Goal: Information Seeking & Learning: Check status

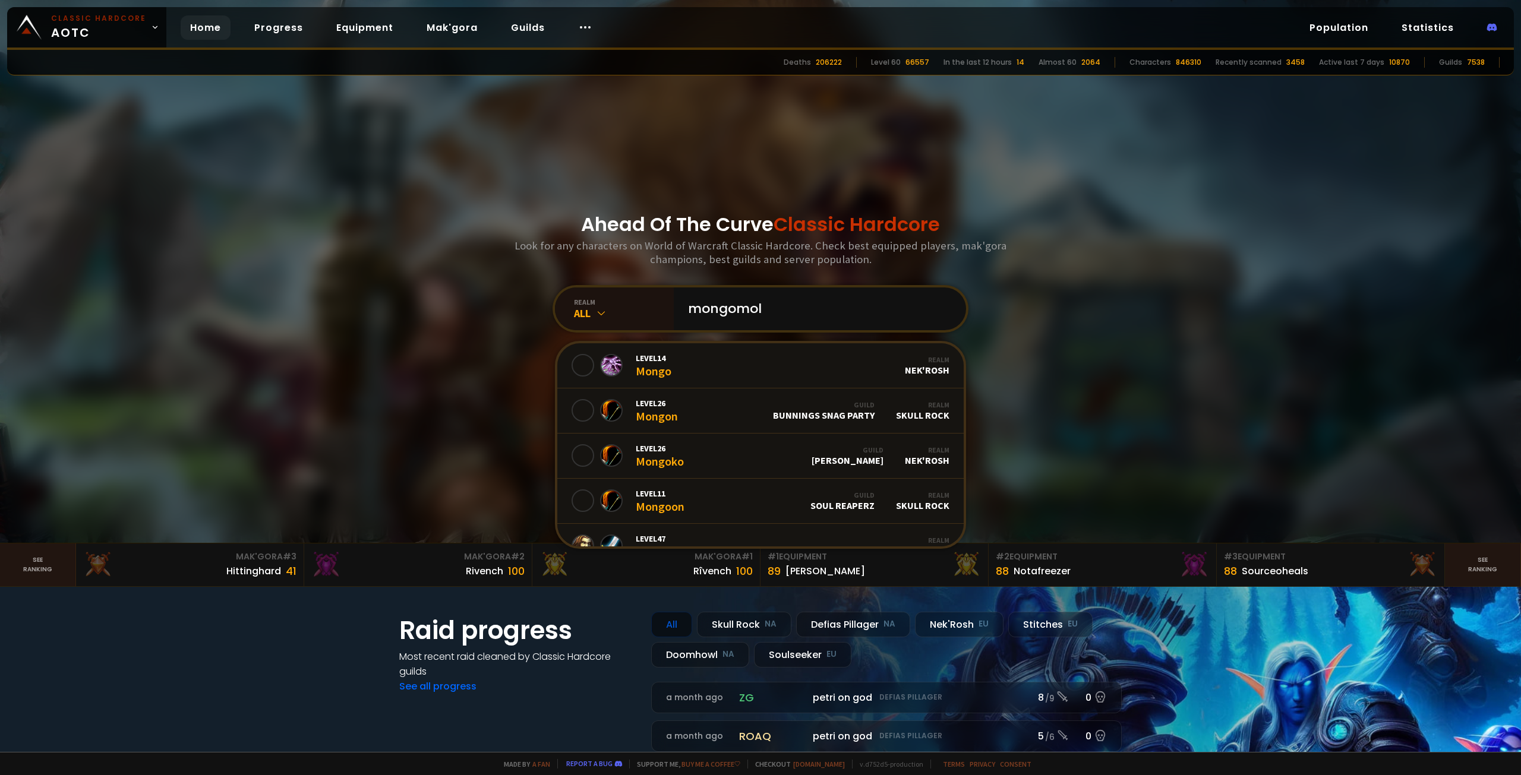
type input "mongomole"
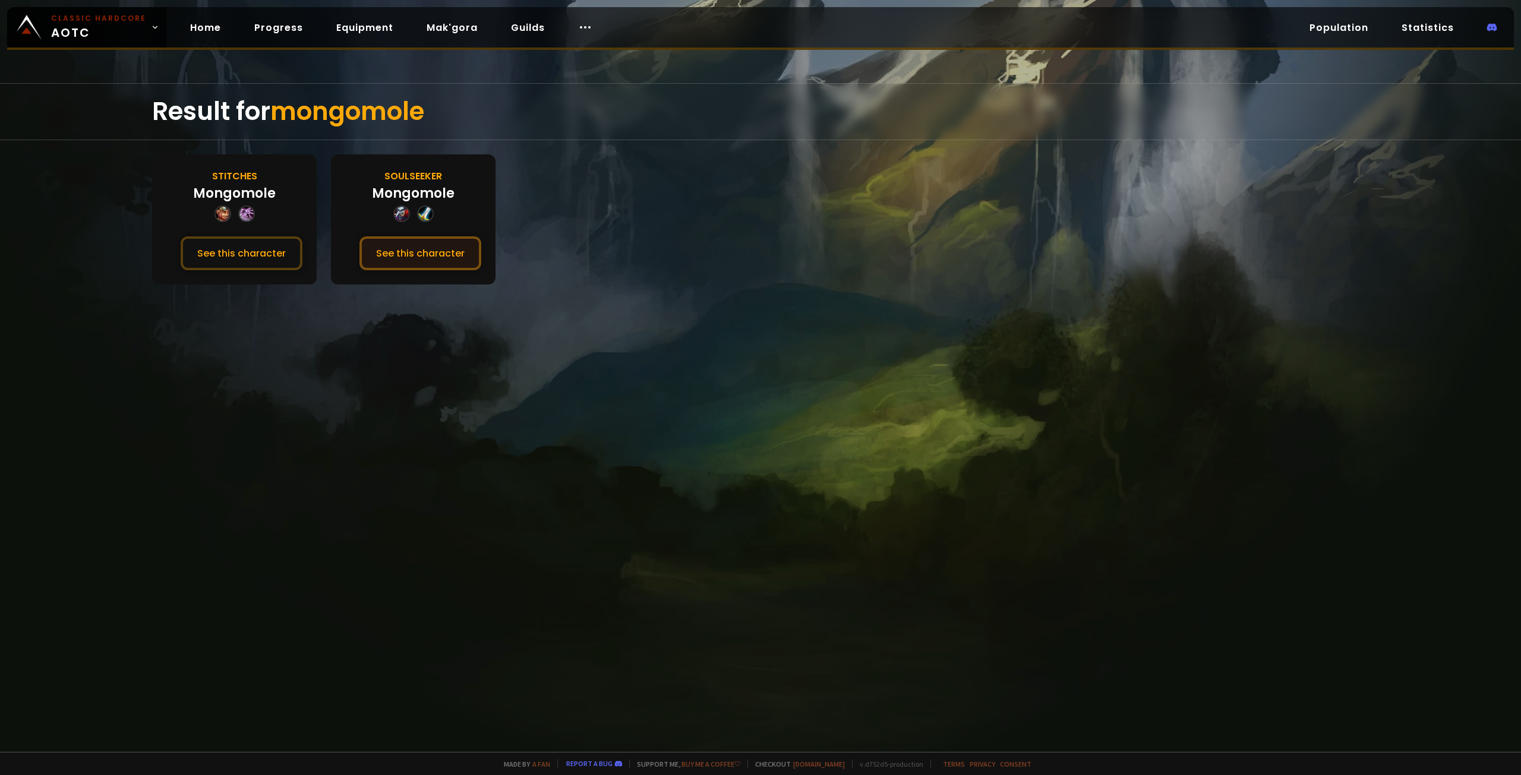
click at [402, 264] on button "See this character" at bounding box center [420, 253] width 122 height 34
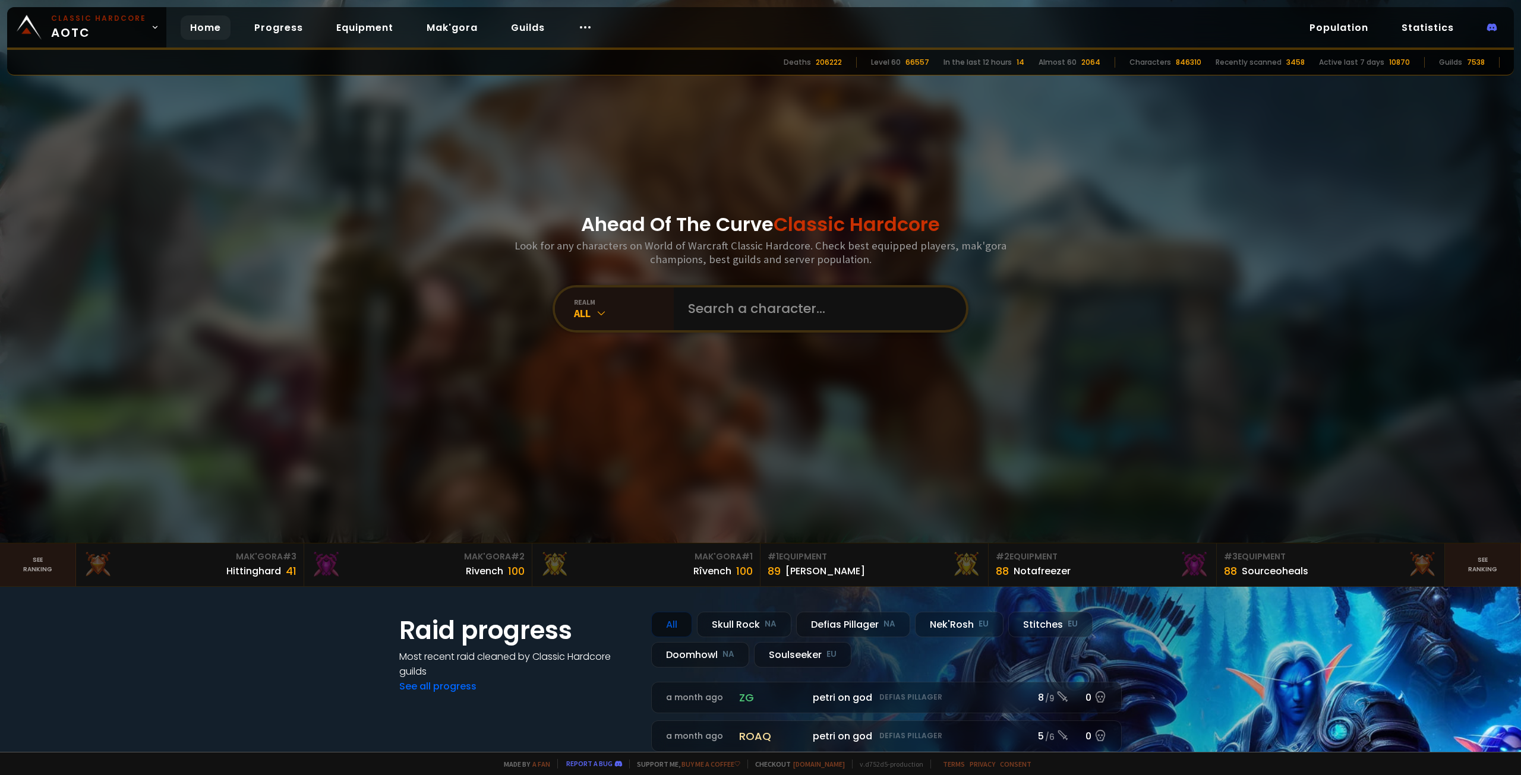
click at [710, 333] on div "Ahead Of The Curve Classic Hardcore Look for any characters on World of Warcraf…" at bounding box center [761, 271] width 716 height 543
click at [718, 329] on input "text" at bounding box center [816, 308] width 271 height 43
type input "mongolel"
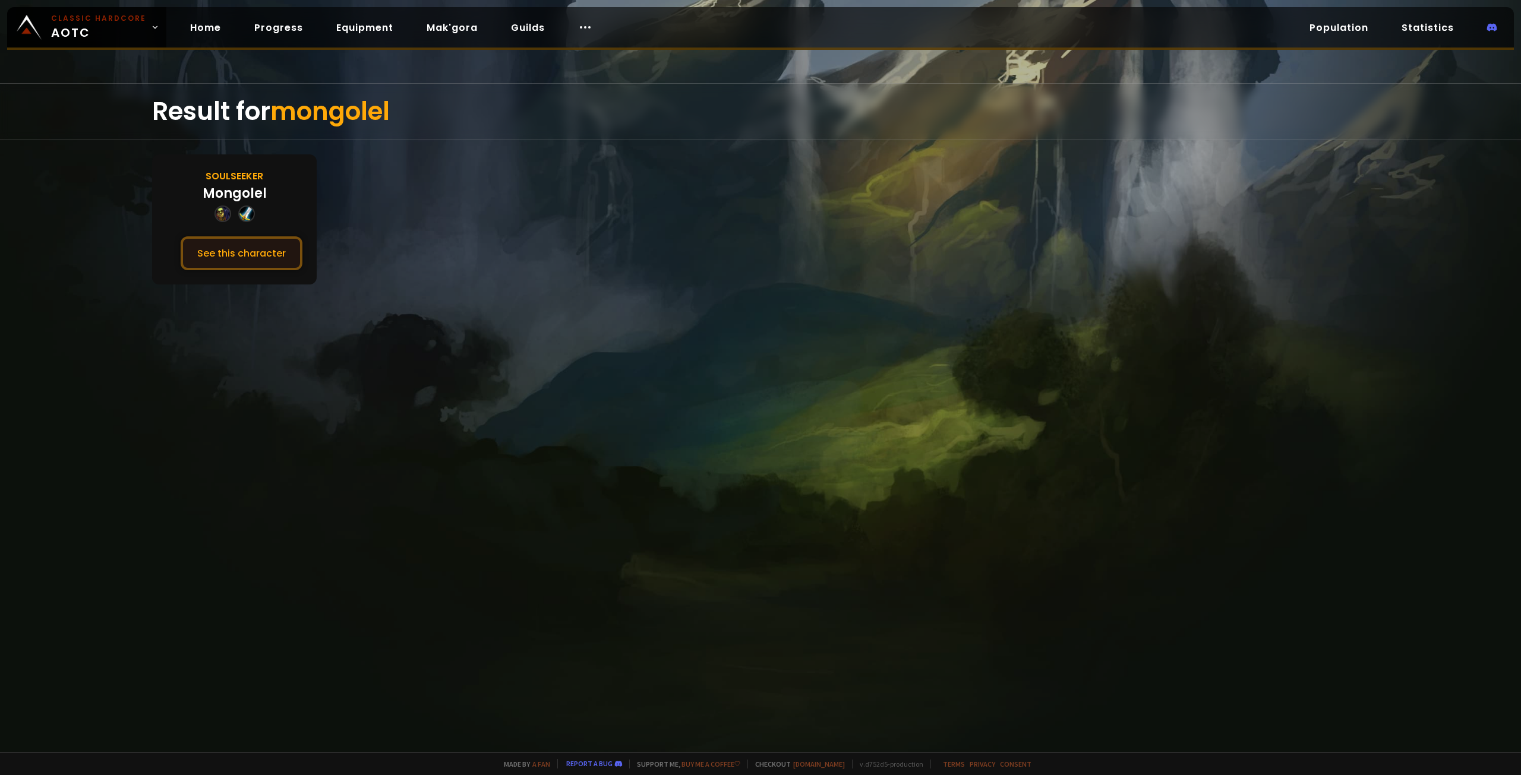
click at [275, 249] on button "See this character" at bounding box center [242, 253] width 122 height 34
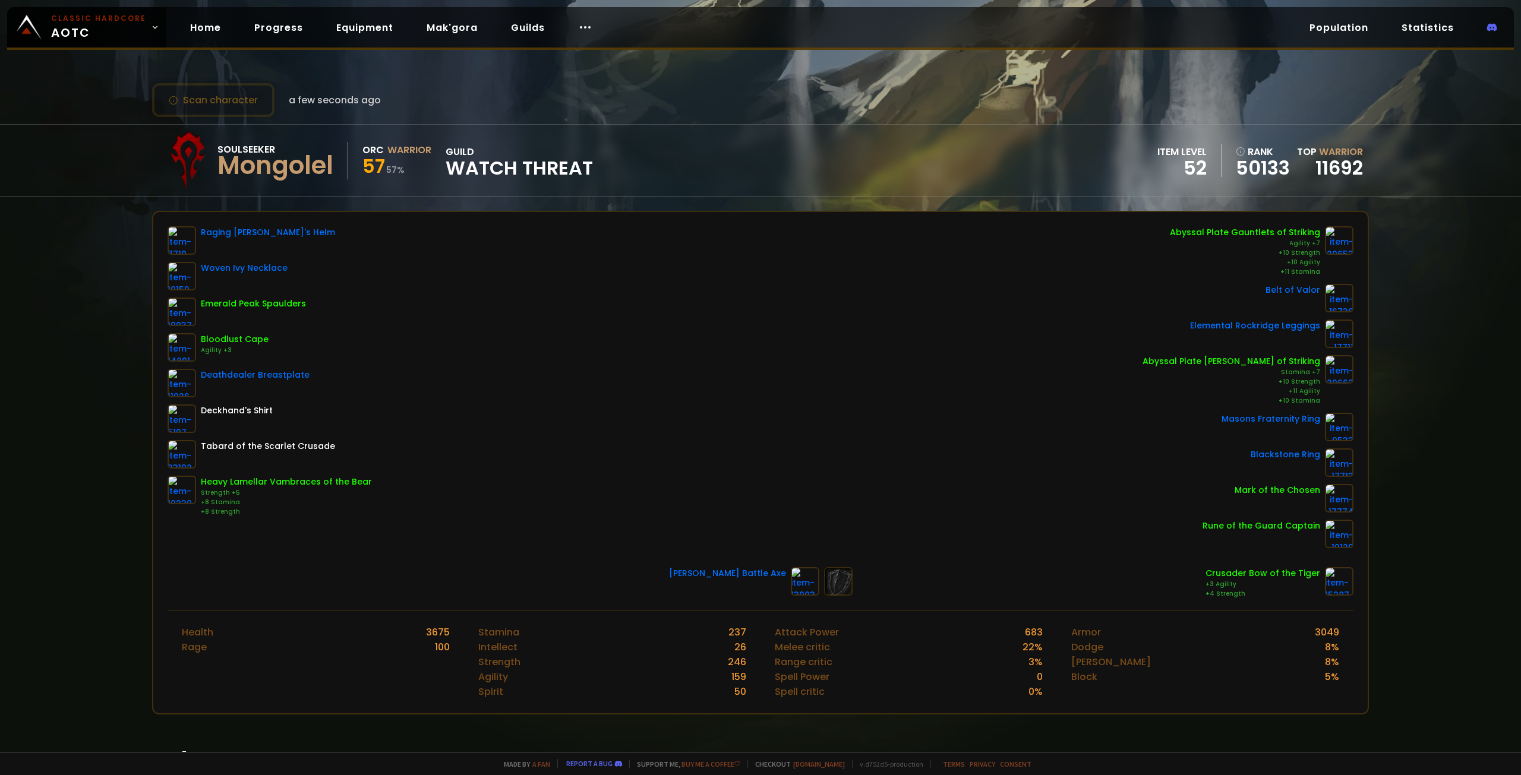
click at [385, 169] on span "57" at bounding box center [373, 166] width 23 height 27
click at [600, 285] on div "Raging Berserker's Helm Woven Ivy Necklace Emerald Peak Spaulders Bloodlust Cap…" at bounding box center [761, 387] width 1186 height 322
drag, startPoint x: 406, startPoint y: 170, endPoint x: 364, endPoint y: 165, distance: 42.4
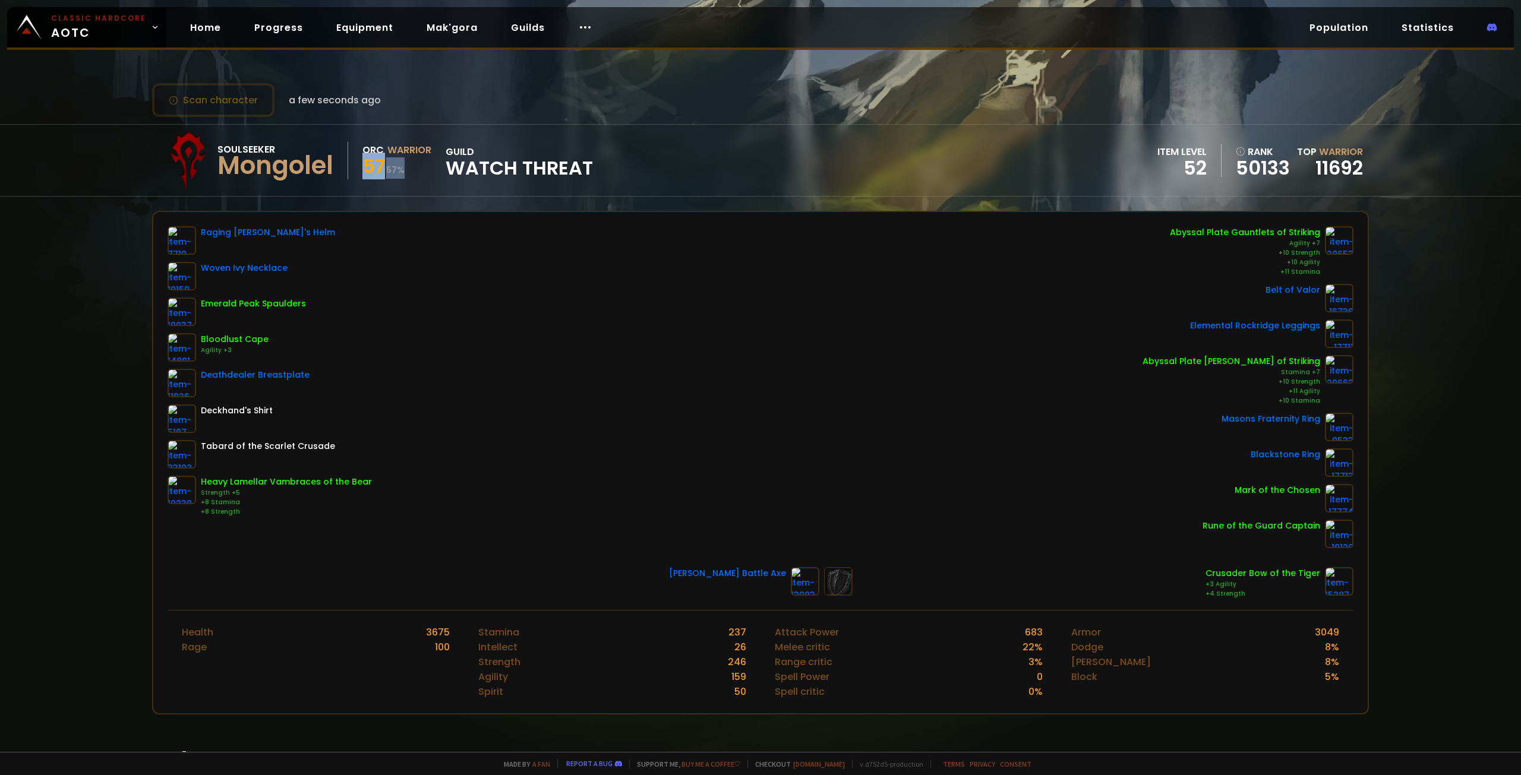
click at [364, 165] on div "57 57 %" at bounding box center [396, 167] width 69 height 21
click at [364, 165] on span "57" at bounding box center [373, 166] width 23 height 27
drag, startPoint x: 403, startPoint y: 172, endPoint x: 386, endPoint y: 169, distance: 16.9
click at [387, 169] on small "57 %" at bounding box center [395, 170] width 18 height 12
click at [386, 169] on div "57 57 %" at bounding box center [396, 167] width 69 height 21
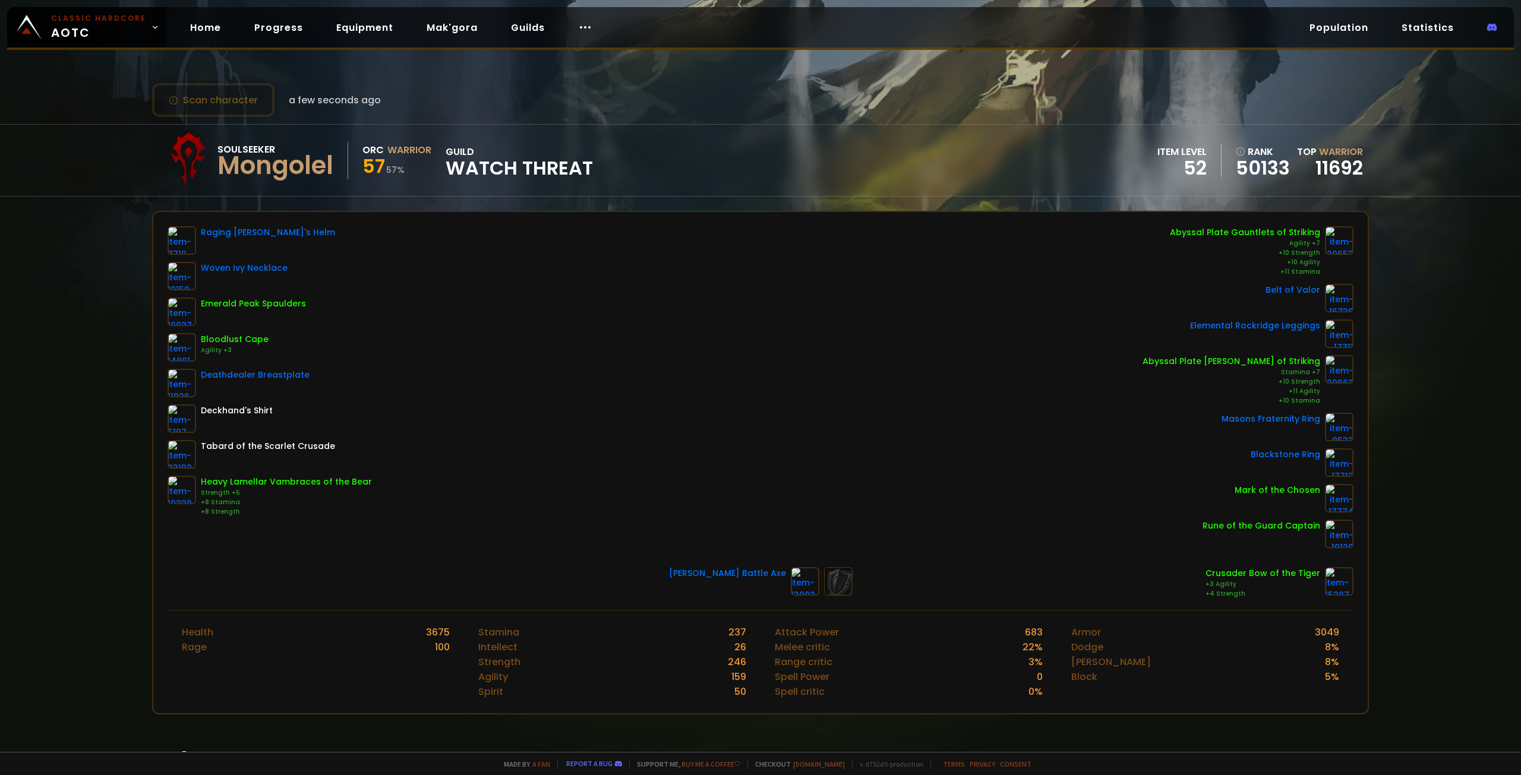
click at [1190, 159] on div "52" at bounding box center [1181, 168] width 49 height 18
drag, startPoint x: 361, startPoint y: 140, endPoint x: 444, endPoint y: 173, distance: 89.3
click at [444, 173] on div "Soulseeker Mongolel Orc Warrior 57 57 % guild Watch Threat" at bounding box center [375, 160] width 435 height 59
